Goal: Obtain resource: Download file/media

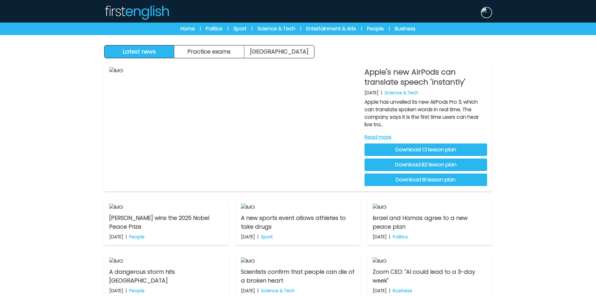
click at [487, 12] on img at bounding box center [487, 13] width 10 height 10
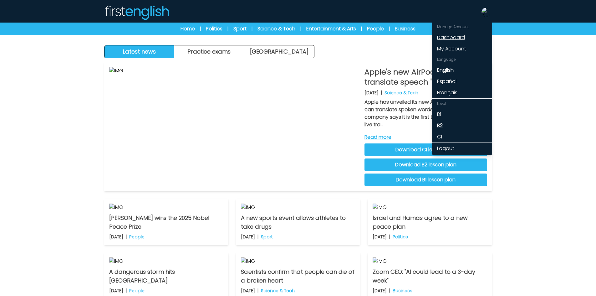
click at [462, 37] on link "Dashboard" at bounding box center [462, 37] width 60 height 11
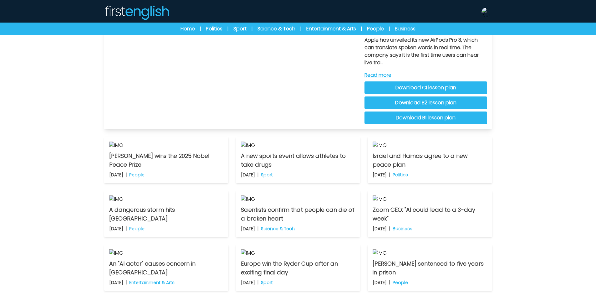
scroll to position [63, 0]
click at [417, 87] on link "Download C1 lesson plan" at bounding box center [426, 87] width 123 height 13
click at [430, 102] on link "Download B2 lesson plan" at bounding box center [426, 102] width 123 height 13
click at [443, 118] on link "Download B1 lesson plan" at bounding box center [426, 117] width 123 height 13
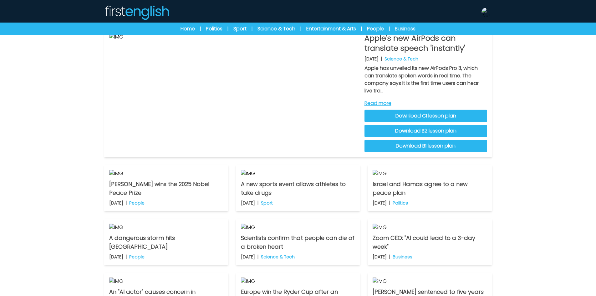
scroll to position [0, 0]
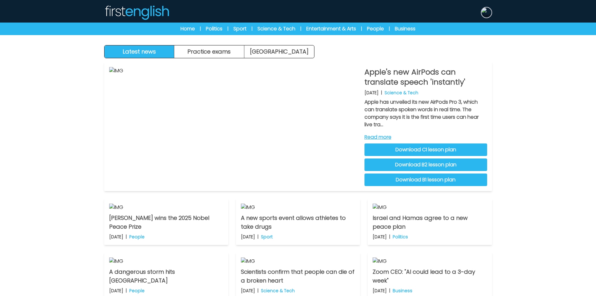
click at [488, 11] on img at bounding box center [487, 13] width 10 height 10
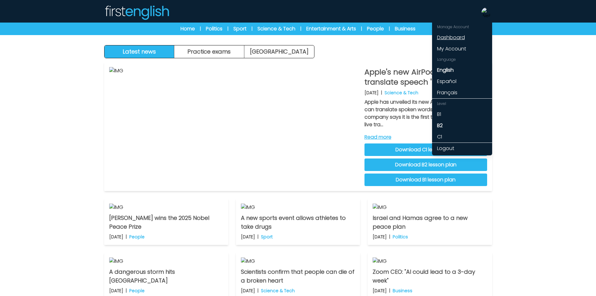
click at [457, 34] on link "Dashboard" at bounding box center [462, 37] width 60 height 11
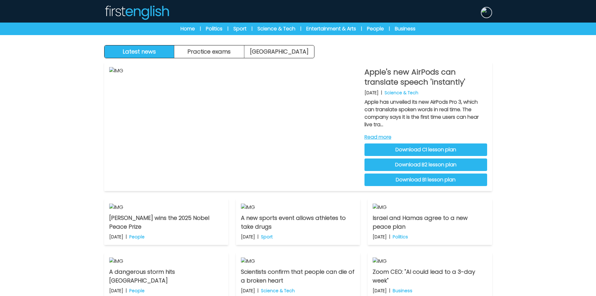
click at [483, 13] on img at bounding box center [487, 13] width 10 height 10
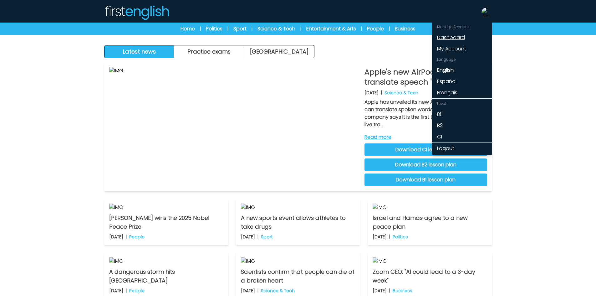
click at [456, 34] on link "Dashboard" at bounding box center [462, 37] width 60 height 11
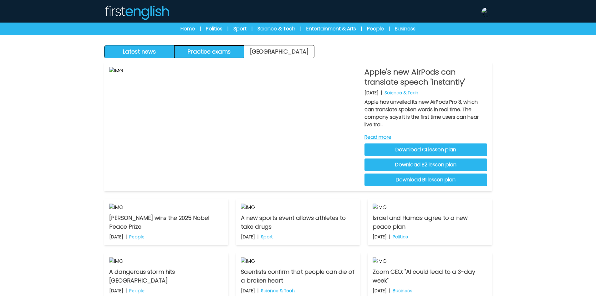
click at [213, 51] on button "Practice exams" at bounding box center [209, 51] width 70 height 13
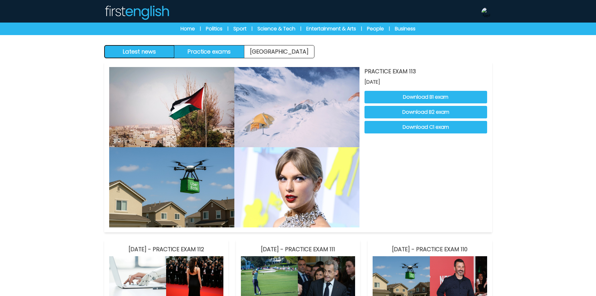
click at [165, 46] on button "Latest news" at bounding box center [140, 51] width 70 height 13
